Goal: Information Seeking & Learning: Learn about a topic

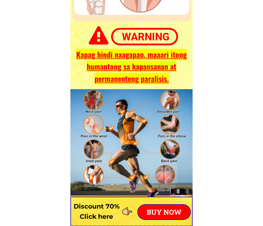
scroll to position [1801, 0]
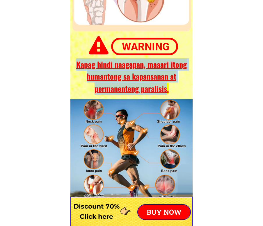
drag, startPoint x: 167, startPoint y: 89, endPoint x: 72, endPoint y: 64, distance: 98.0
click at [72, 64] on h3 "Kapag hindi naagapan, maaari itong humantong sa kapansanan at permanenteng para…" at bounding box center [131, 76] width 118 height 36
copy span "Kapag hindi naagapan, maaari itong humantong sa kapansanan at permanenteng para…"
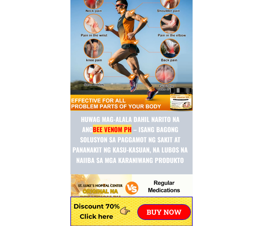
scroll to position [1975, 0]
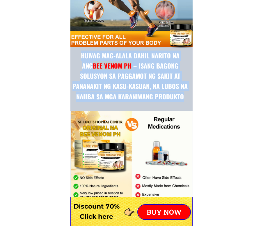
drag, startPoint x: 165, startPoint y: 98, endPoint x: 73, endPoint y: 59, distance: 99.7
click at [73, 59] on h3 "Huwag mag-alala dahil narito na ang BEE VENOM PH – isang bagong solusyon sa pag…" at bounding box center [129, 76] width 119 height 51
copy h3 "Huwag mag-alala dahil narito na ang BEE VENOM PH – isang bagong solusyon sa pag…"
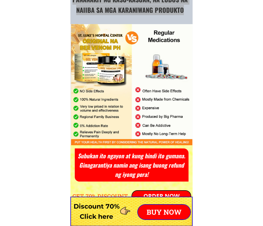
scroll to position [2120, 0]
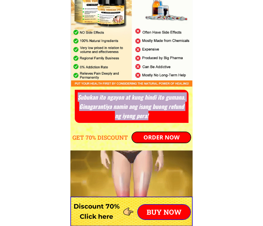
drag, startPoint x: 157, startPoint y: 119, endPoint x: 78, endPoint y: 99, distance: 81.3
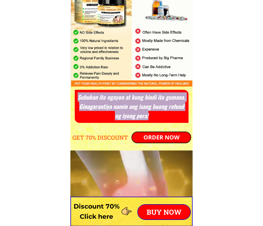
click at [78, 99] on h3 "Subukan ito ngayon at kung hindi ito gumana. Ginagarantiya namin ang isang buon…" at bounding box center [131, 106] width 110 height 28
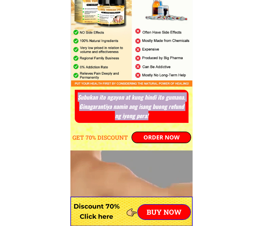
copy h3 "Subukan ito ngayon at kung hindi ito gumana. Ginagarantiya namin ang isang buon…"
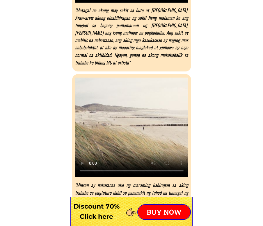
scroll to position [2817, 0]
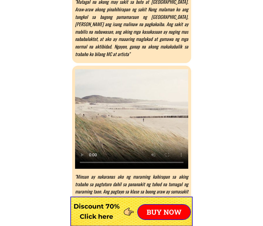
click at [126, 111] on video at bounding box center [131, 119] width 113 height 100
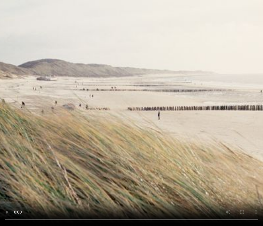
scroll to position [2643, 0]
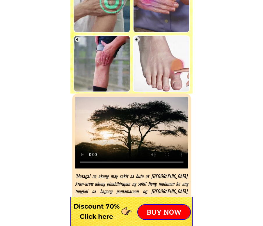
click at [135, 144] on video at bounding box center [131, 133] width 113 height 72
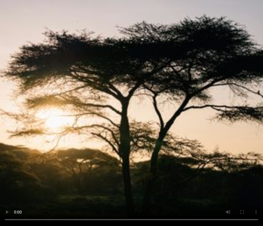
scroll to position [3050, 0]
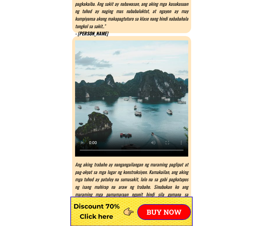
click at [140, 116] on video at bounding box center [131, 98] width 113 height 116
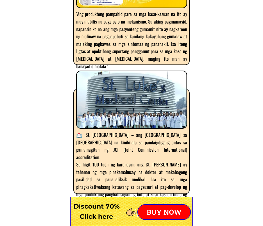
scroll to position [3486, 0]
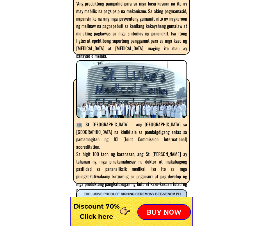
click at [144, 91] on div at bounding box center [131, 89] width 111 height 58
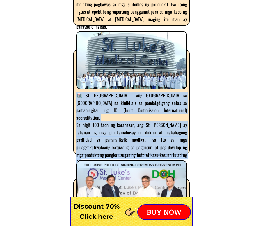
drag, startPoint x: 179, startPoint y: 147, endPoint x: 77, endPoint y: 94, distance: 114.6
click at [77, 94] on div "🏥 St. Luke’s Medical Center – ang nangungunang ospital sa Pilipinas na kinikila…" at bounding box center [131, 129] width 111 height 74
copy div "🏥 St. Luke’s Medical Center – ang nangungunang ospital sa Pilipinas na kinikila…"
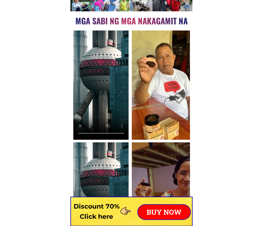
scroll to position [4008, 0]
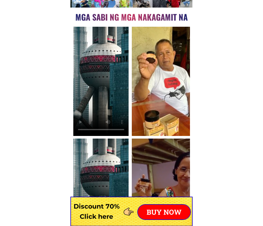
click at [103, 96] on video at bounding box center [100, 81] width 55 height 109
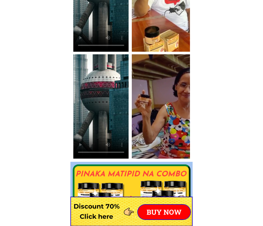
scroll to position [4095, 0]
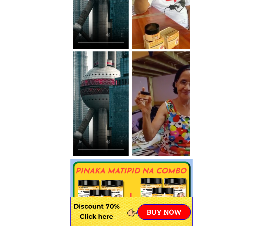
click at [103, 114] on video at bounding box center [100, 103] width 55 height 104
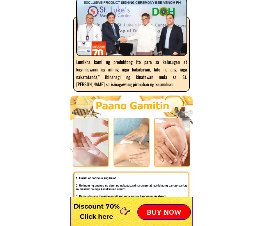
scroll to position [3718, 0]
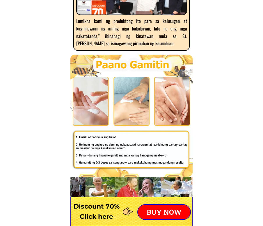
click at [145, 90] on div at bounding box center [131, 116] width 122 height 122
click at [134, 123] on div at bounding box center [131, 116] width 122 height 122
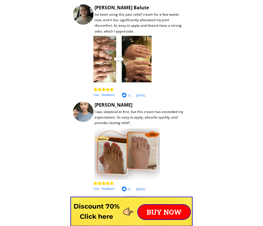
scroll to position [4916, 0]
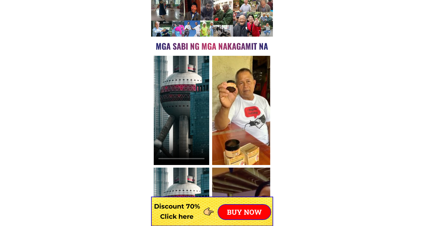
scroll to position [3950, 0]
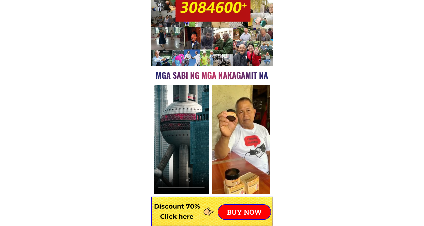
drag, startPoint x: 155, startPoint y: 74, endPoint x: 271, endPoint y: 75, distance: 115.9
click at [271, 75] on div "MGA SABI NG MGA NAKAGAMIT NA" at bounding box center [212, 124] width 122 height 360
click at [270, 78] on div "MGA SABI NG MGA NAKAGAMIT NA" at bounding box center [212, 124] width 122 height 360
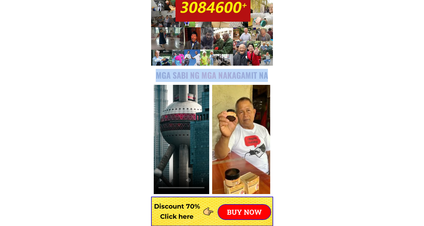
click at [269, 77] on div "MGA SABI NG MGA NAKAGAMIT NA" at bounding box center [212, 124] width 122 height 360
copy div "MGA SABI NG MGA NAKAGAMIT NA"
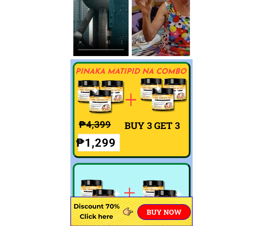
scroll to position [4125, 0]
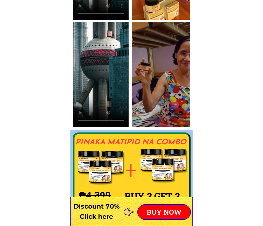
click at [157, 77] on div at bounding box center [161, 74] width 58 height 104
